Goal: Task Accomplishment & Management: Use online tool/utility

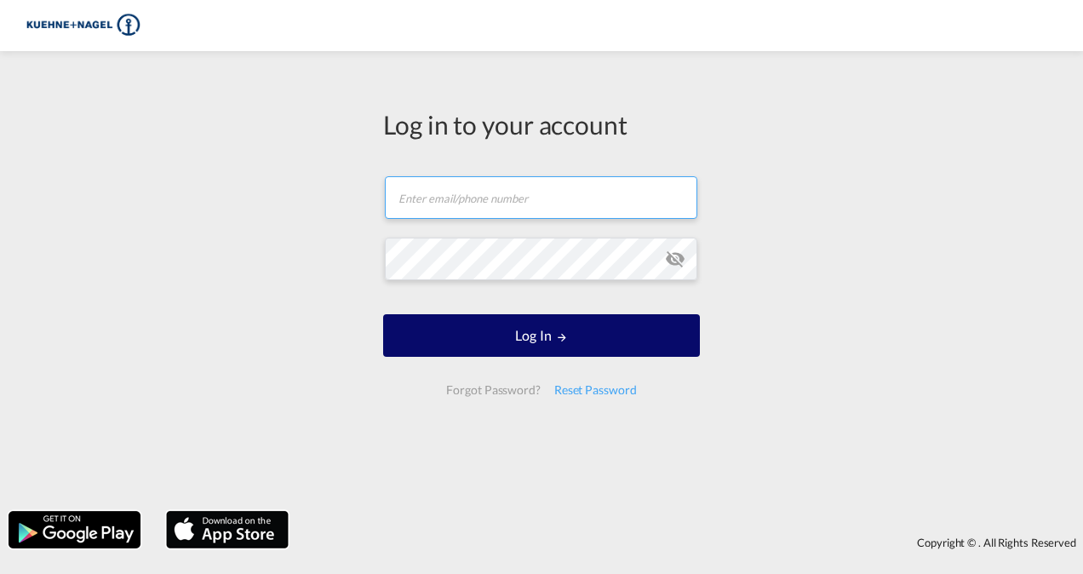
type input "[PERSON_NAME][EMAIL_ADDRESS][PERSON_NAME][PERSON_NAME][DOMAIN_NAME]"
click at [582, 333] on button "Log In" at bounding box center [541, 335] width 317 height 43
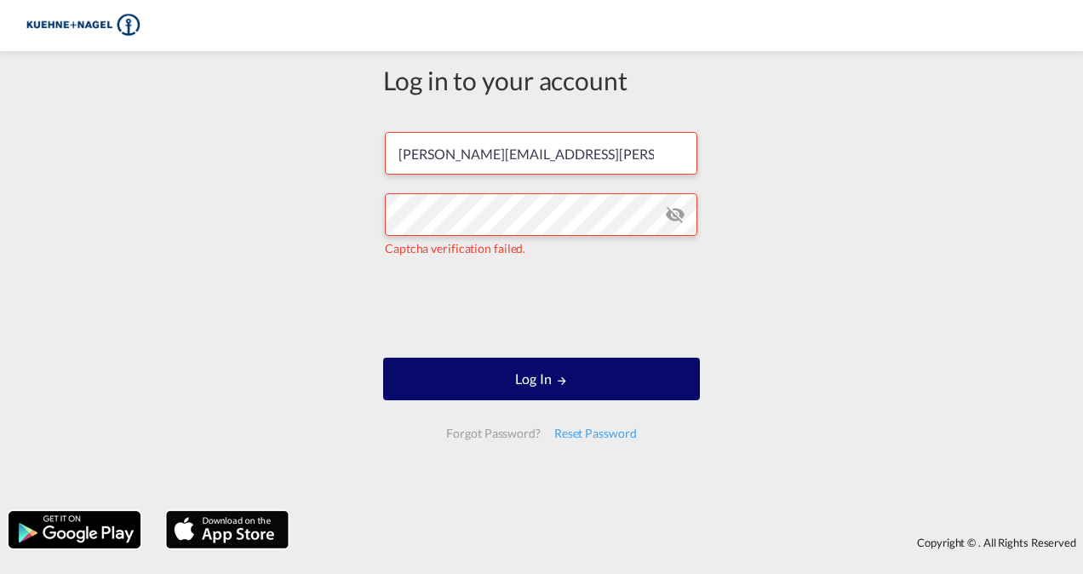
click at [578, 382] on button "Log In" at bounding box center [541, 379] width 317 height 43
